Goal: Check status: Check status

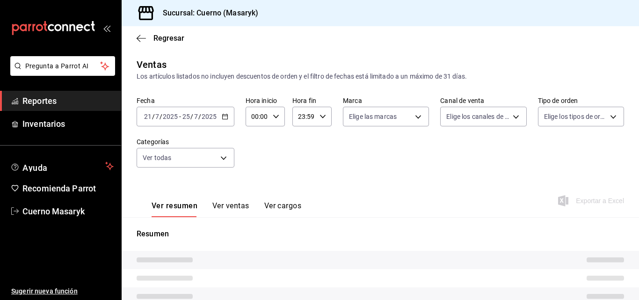
type input "04:00"
type input "c67b51a2-384c-483e-a5be-40afd3eac247,ec1a4520-4a99-4810-921e-4abf40ebc8c6,cd2d5…"
type input "4ea0d660-02b3-4785-bb88-48b5ef6e196c"
type input "PARROT,UBER_EATS,RAPPI,DIDI_FOOD,ONLINE"
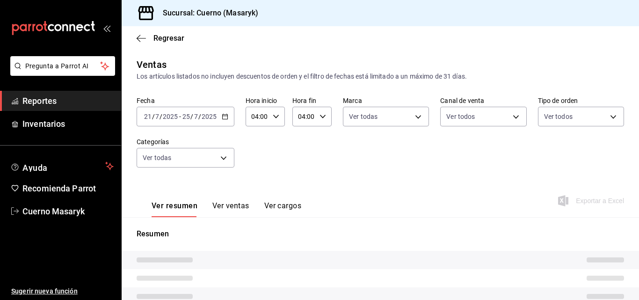
type input "d8208262-291b-4595-bbfa-ed1e8660efdb,73ecdc8a-b505-4242-b24a-d5f1595b9b0a,EXTER…"
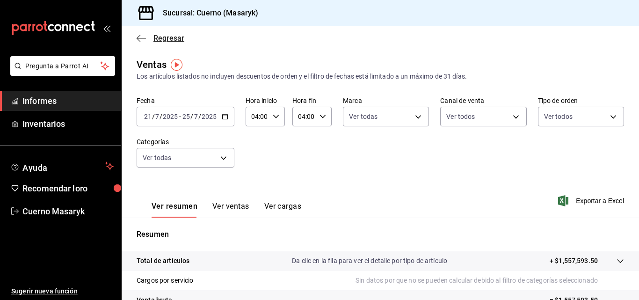
click at [148, 40] on span "Regresar" at bounding box center [161, 38] width 48 height 9
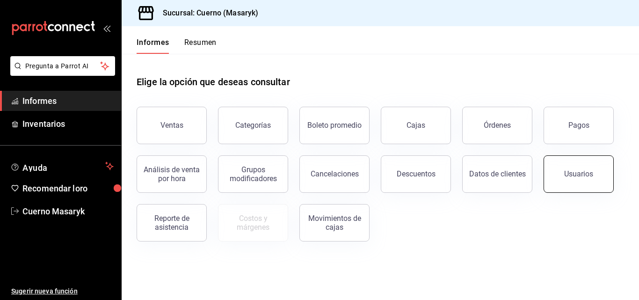
click at [599, 179] on button "Usuarios" at bounding box center [579, 173] width 70 height 37
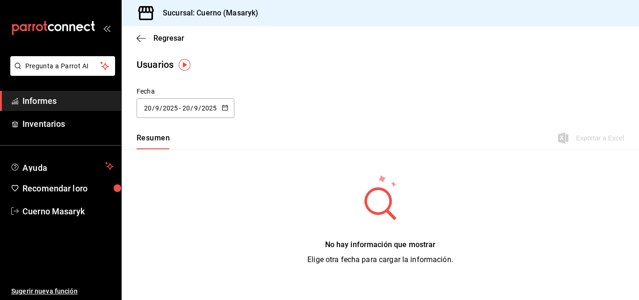
click at [225, 111] on button "button" at bounding box center [225, 108] width 7 height 8
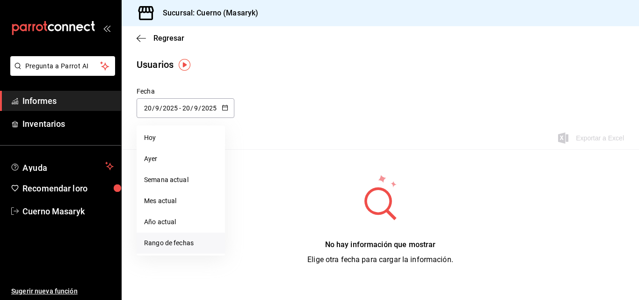
click at [187, 242] on font "Rango de fechas" at bounding box center [169, 242] width 50 height 7
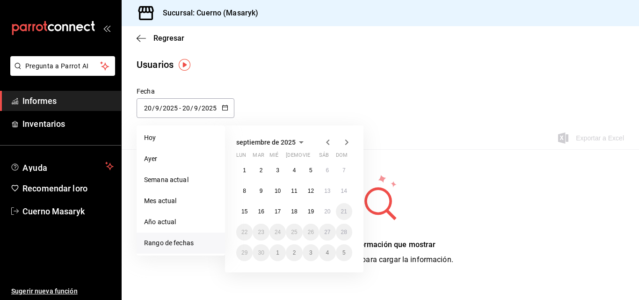
click at [188, 242] on font "Rango de fechas" at bounding box center [169, 242] width 50 height 7
click at [246, 171] on font "1" at bounding box center [244, 170] width 3 height 7
click at [305, 209] on button "19" at bounding box center [311, 211] width 16 height 17
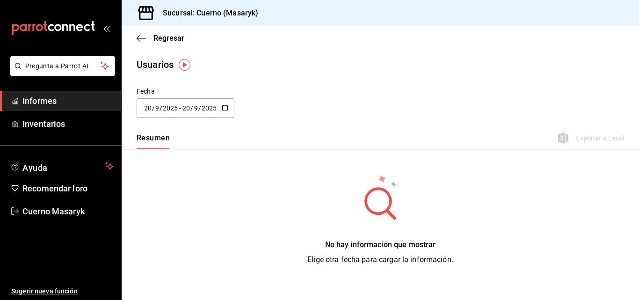
type input "[DATE]"
type input "1"
type input "[DATE]"
type input "19"
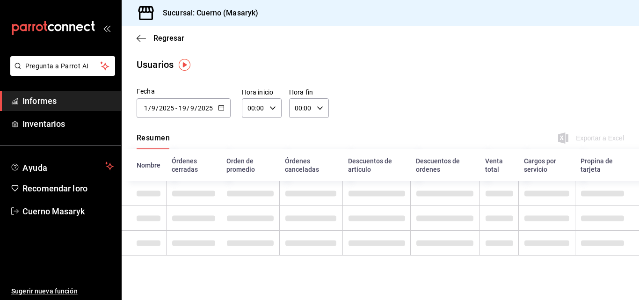
click at [299, 208] on td at bounding box center [310, 218] width 63 height 25
click at [274, 111] on div "00:00 Hora inicio" at bounding box center [262, 108] width 40 height 20
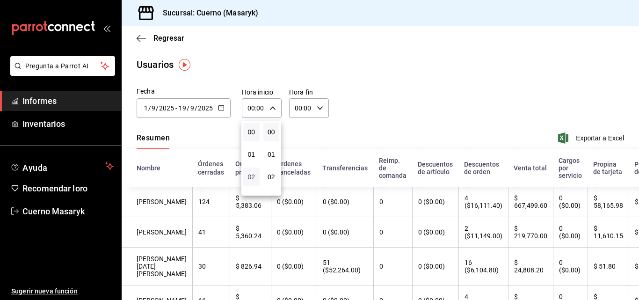
click at [250, 175] on font "02" at bounding box center [250, 176] width 7 height 7
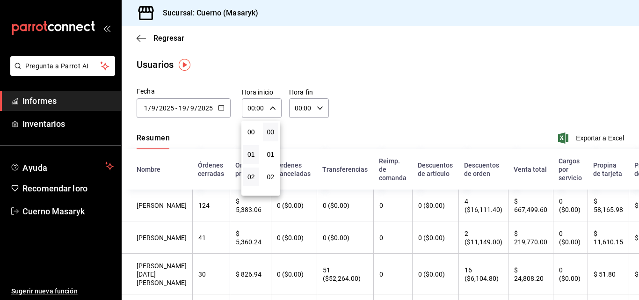
type input "02:00"
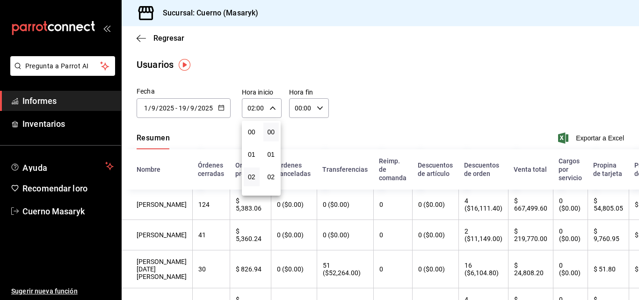
click at [315, 109] on div at bounding box center [319, 150] width 639 height 300
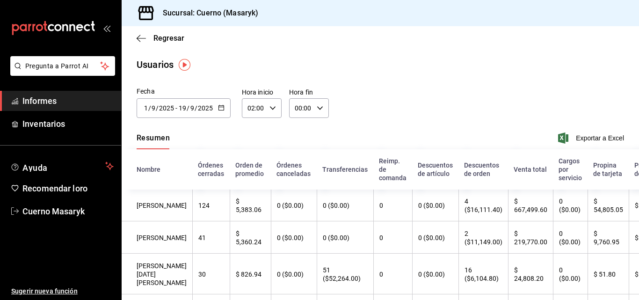
click at [318, 108] on icon "button" at bounding box center [320, 108] width 7 height 7
click at [298, 128] on font "04" at bounding box center [297, 127] width 7 height 7
type input "04:00"
click at [402, 24] on div at bounding box center [319, 150] width 639 height 300
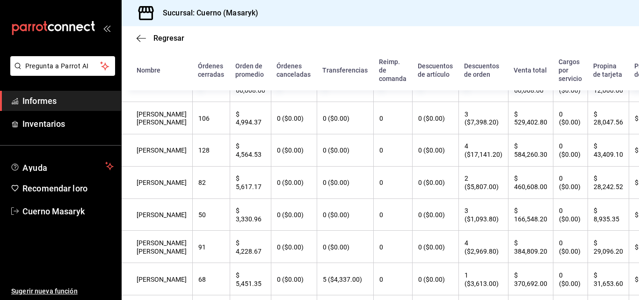
scroll to position [561, 0]
